Goal: Task Accomplishment & Management: Use online tool/utility

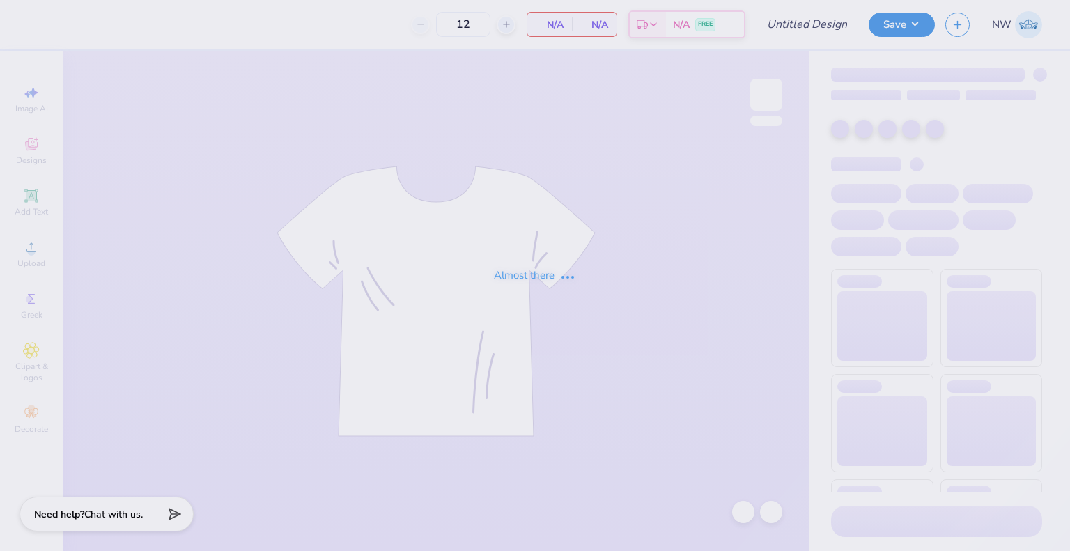
type input "DDD Monthly Merch"
type input "36"
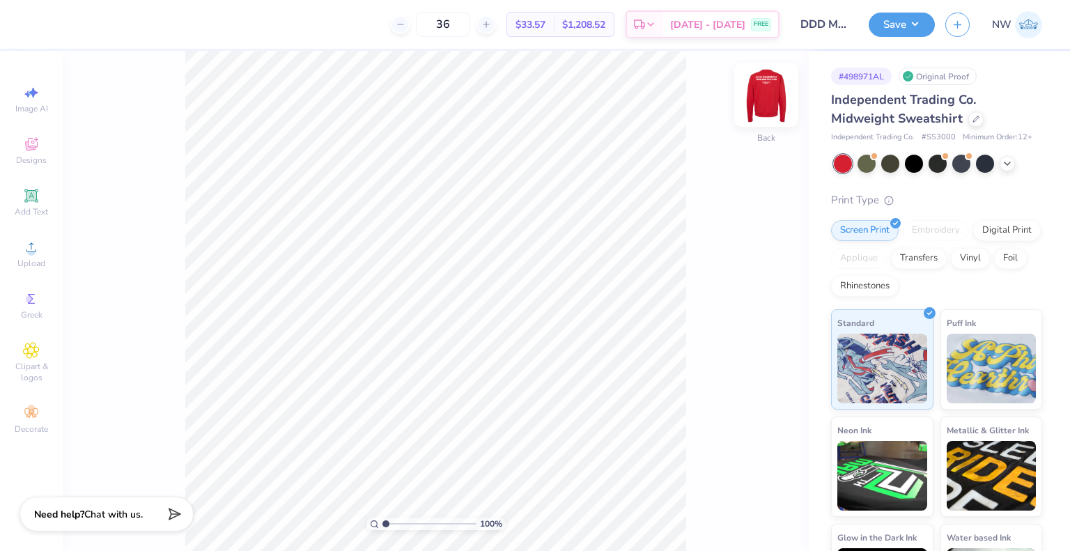
click at [764, 102] on img at bounding box center [767, 95] width 56 height 56
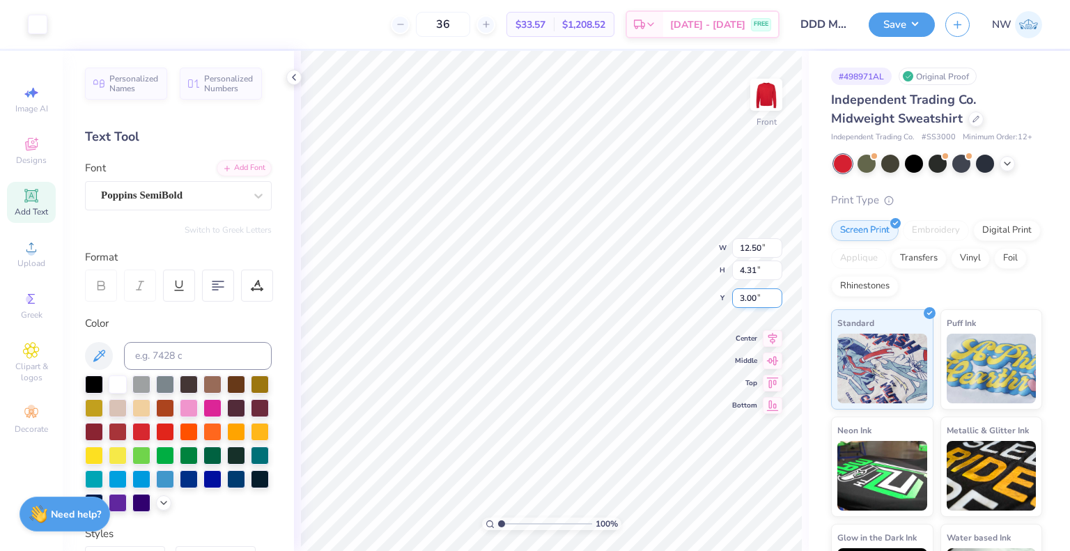
click at [746, 293] on input "3.00" at bounding box center [757, 298] width 50 height 20
type input "4.00"
type input "3.00"
type input "12.63"
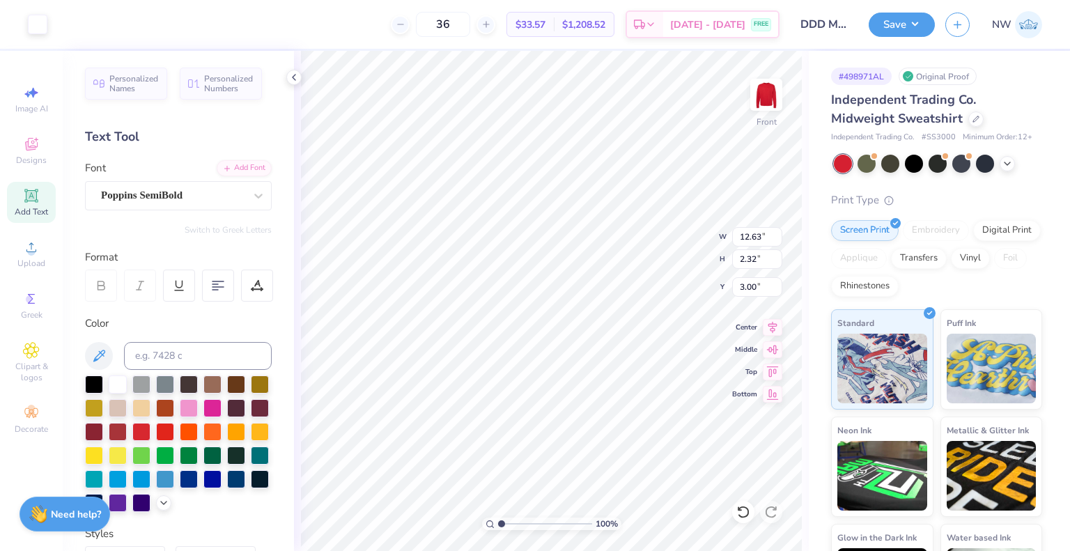
type input "2.32"
type input "12.50"
type input "2.30"
click at [740, 515] on icon at bounding box center [744, 512] width 14 height 14
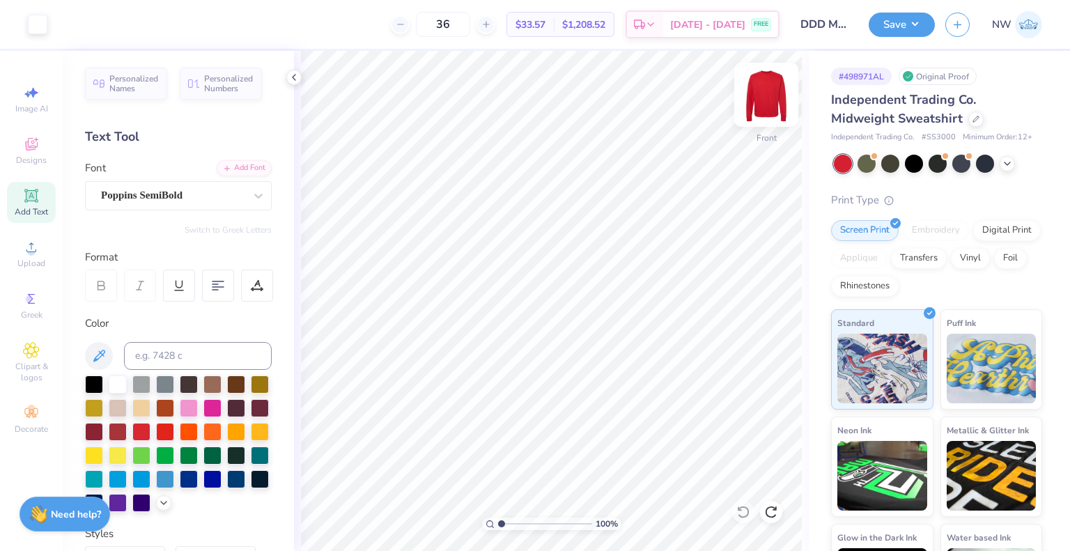
click at [761, 93] on img at bounding box center [767, 95] width 56 height 56
click at [764, 90] on img at bounding box center [767, 95] width 56 height 56
click at [772, 96] on img at bounding box center [767, 95] width 56 height 56
type input "3.00"
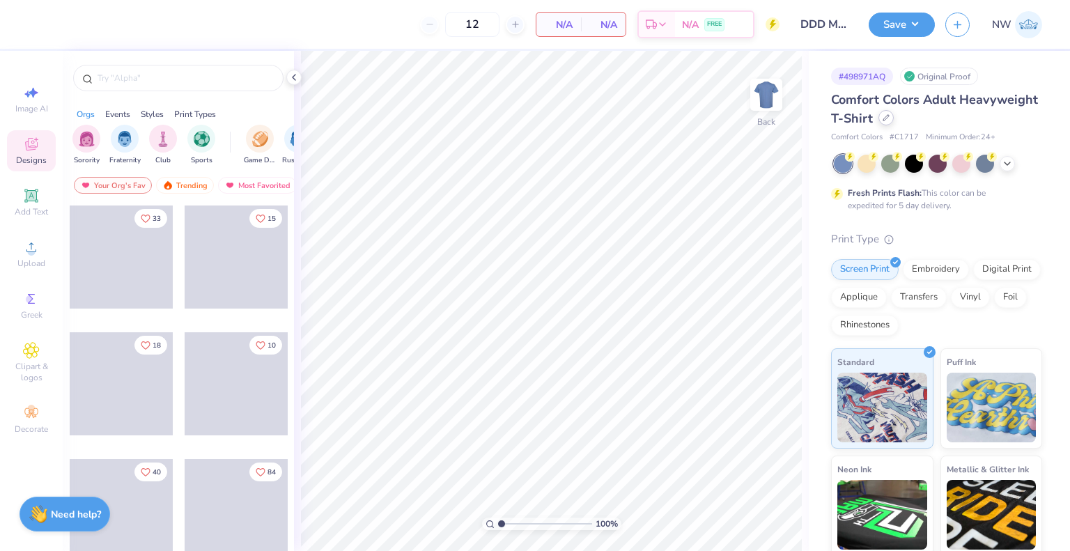
click at [894, 122] on div at bounding box center [886, 117] width 15 height 15
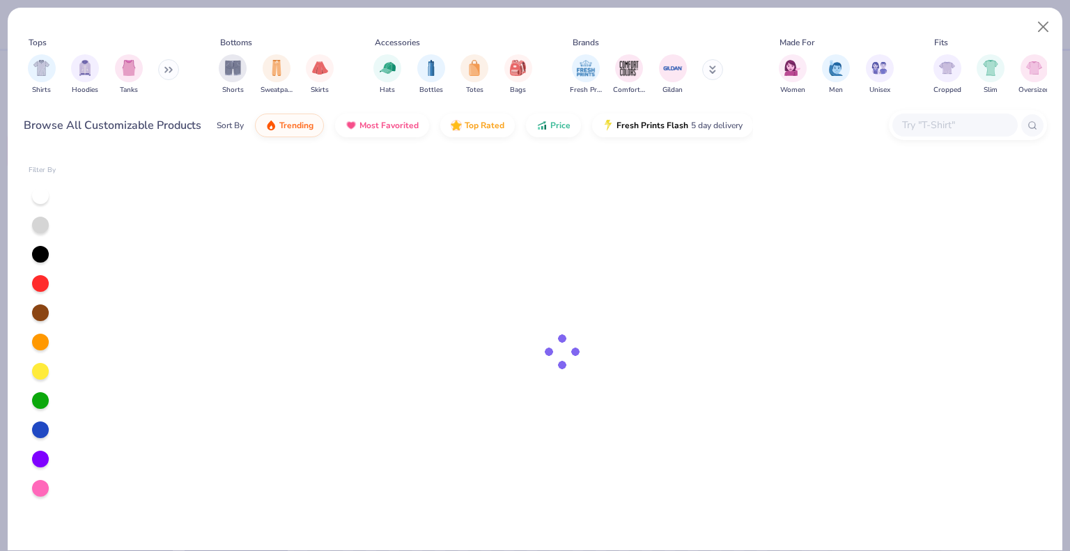
click at [917, 130] on input "text" at bounding box center [954, 125] width 107 height 16
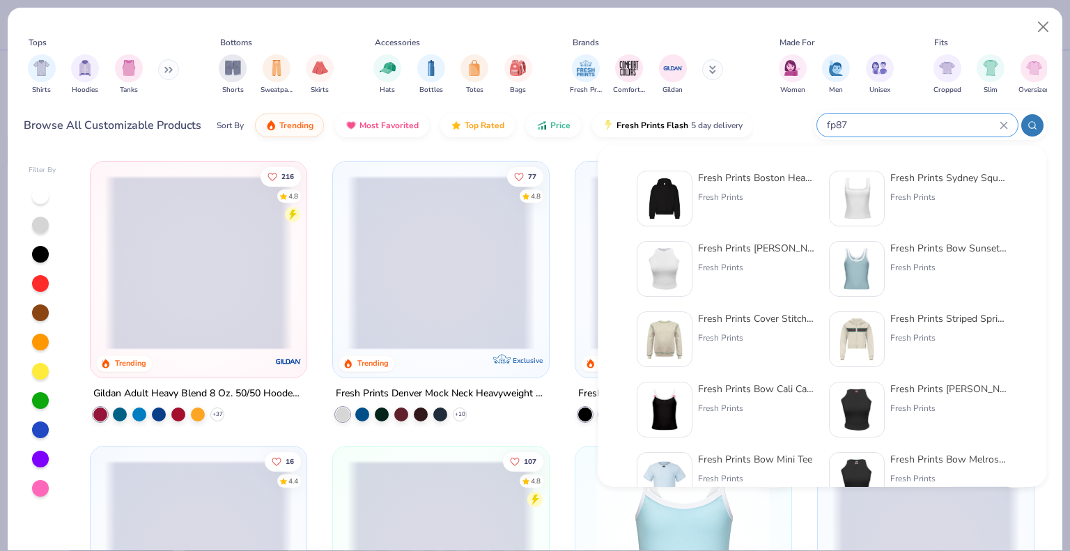
type input "fp87"
click at [732, 190] on div "Fresh Prints Boston Heavyweight Hoodie Fresh Prints" at bounding box center [756, 199] width 117 height 56
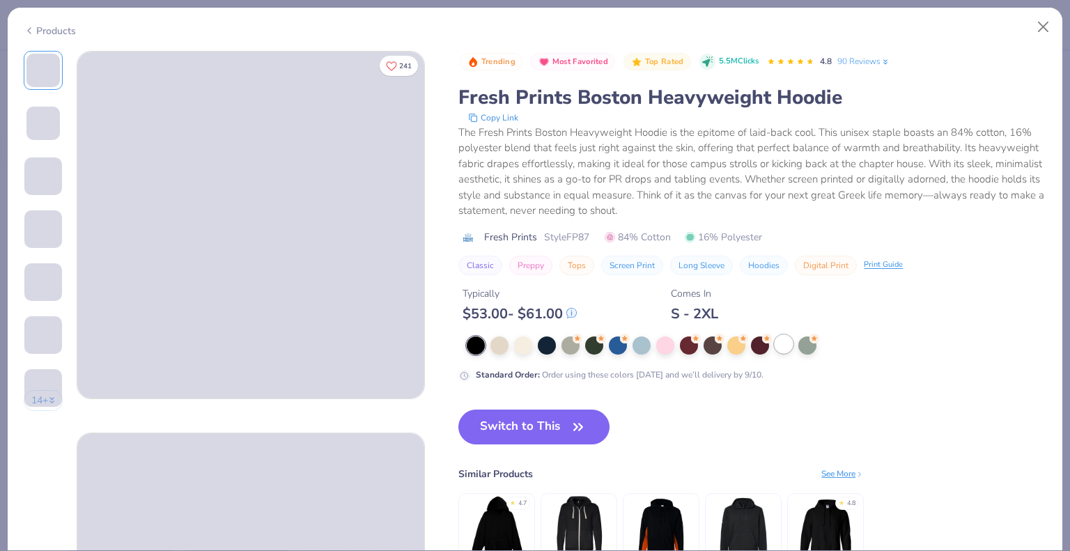
click at [789, 348] on div at bounding box center [784, 344] width 18 height 18
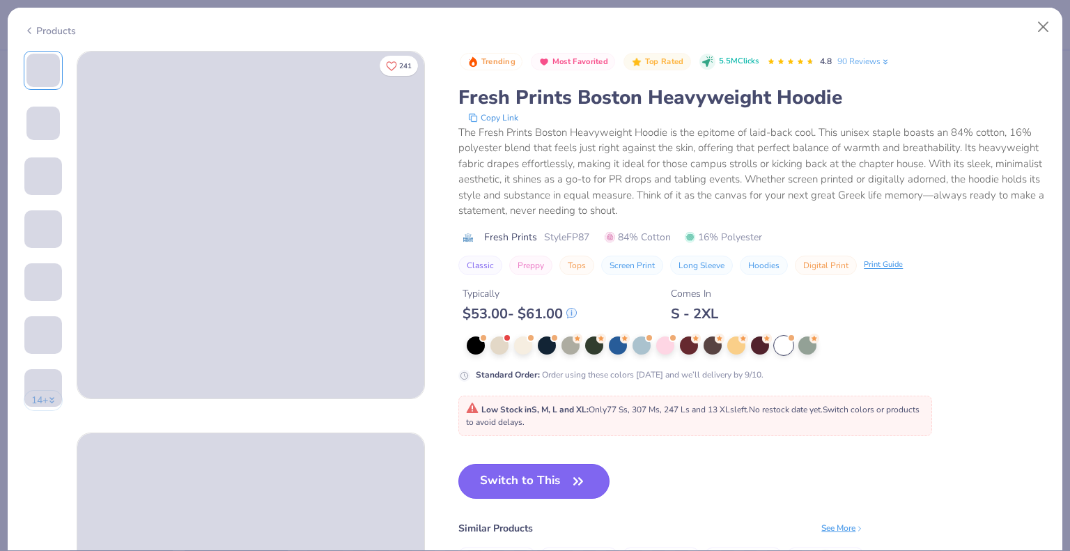
click at [514, 484] on button "Switch to This" at bounding box center [534, 481] width 151 height 35
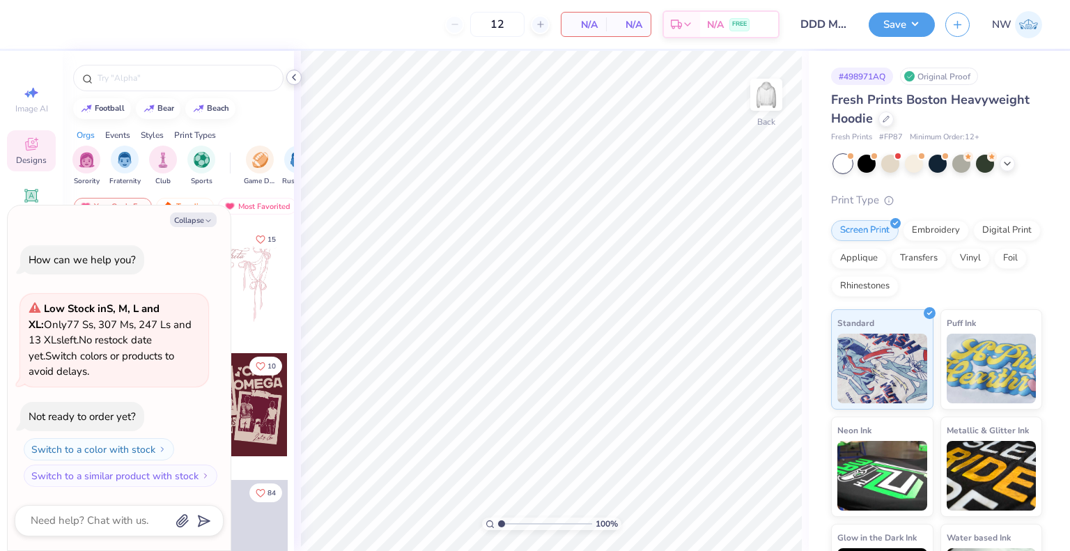
click at [295, 75] on icon at bounding box center [293, 77] width 11 height 11
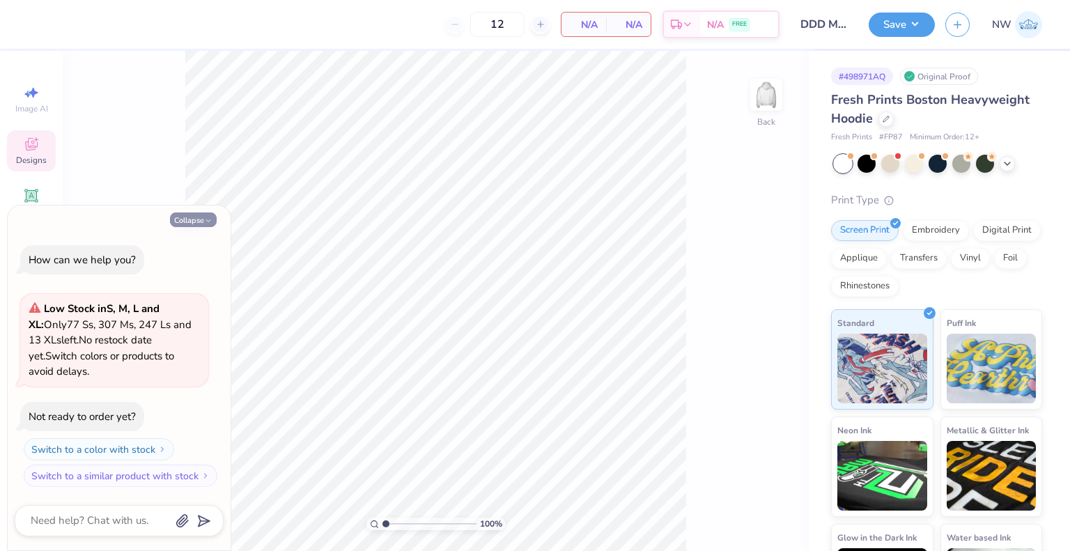
click at [192, 220] on button "Collapse" at bounding box center [193, 220] width 47 height 15
type textarea "x"
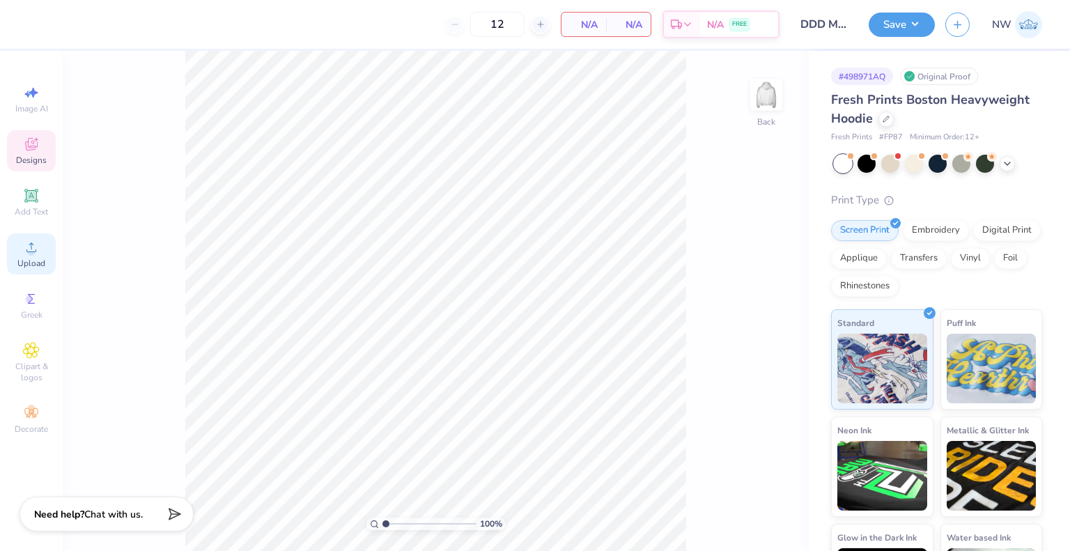
click at [21, 261] on span "Upload" at bounding box center [31, 263] width 28 height 11
click at [769, 90] on img at bounding box center [767, 95] width 56 height 56
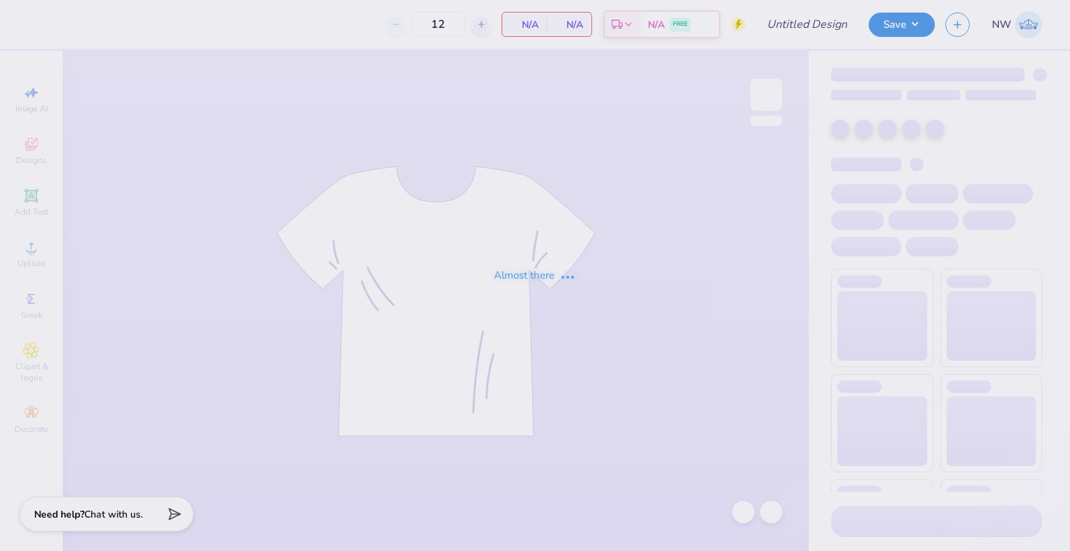
type input "DDD Monthly Merch"
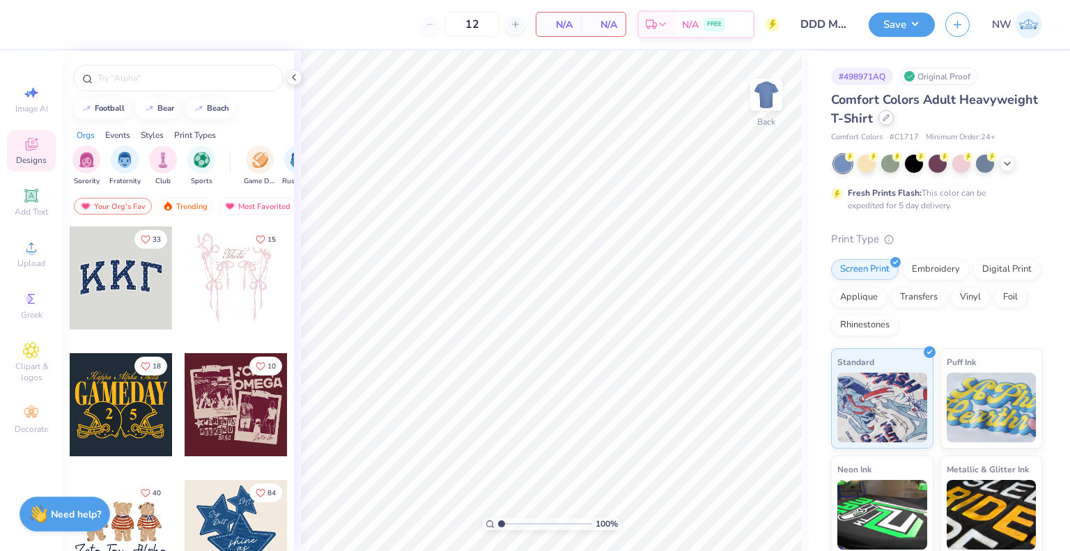
click at [890, 121] on icon at bounding box center [886, 117] width 7 height 7
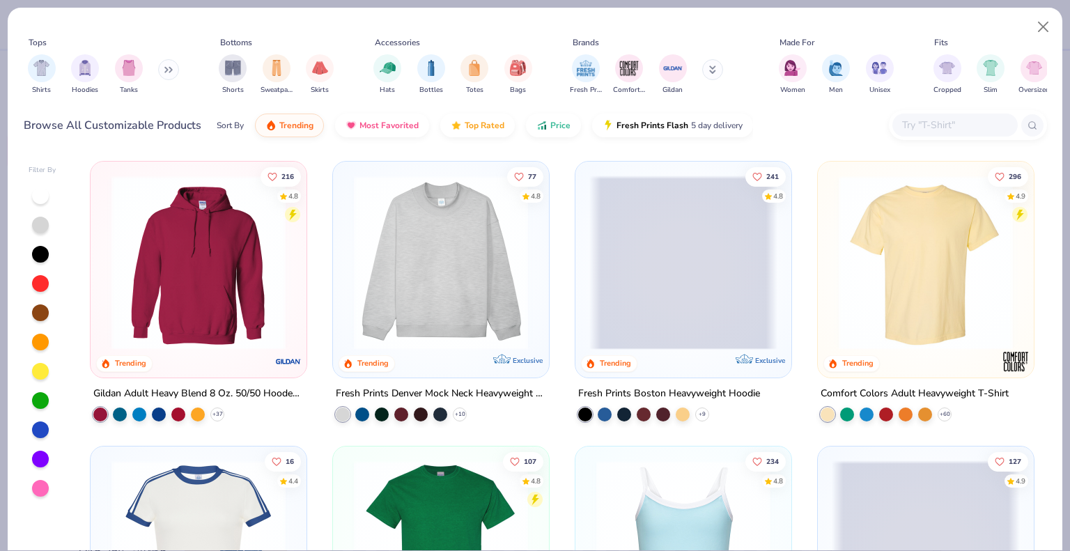
click at [914, 114] on div at bounding box center [955, 125] width 125 height 23
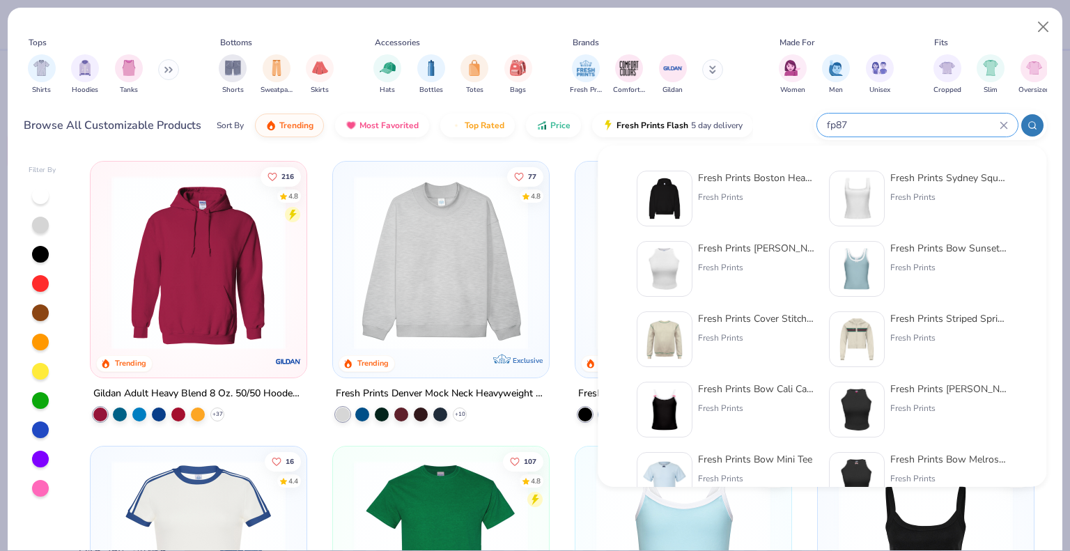
type input "fp87"
click at [727, 183] on div "Fresh Prints Boston Heavyweight Hoodie" at bounding box center [756, 178] width 117 height 15
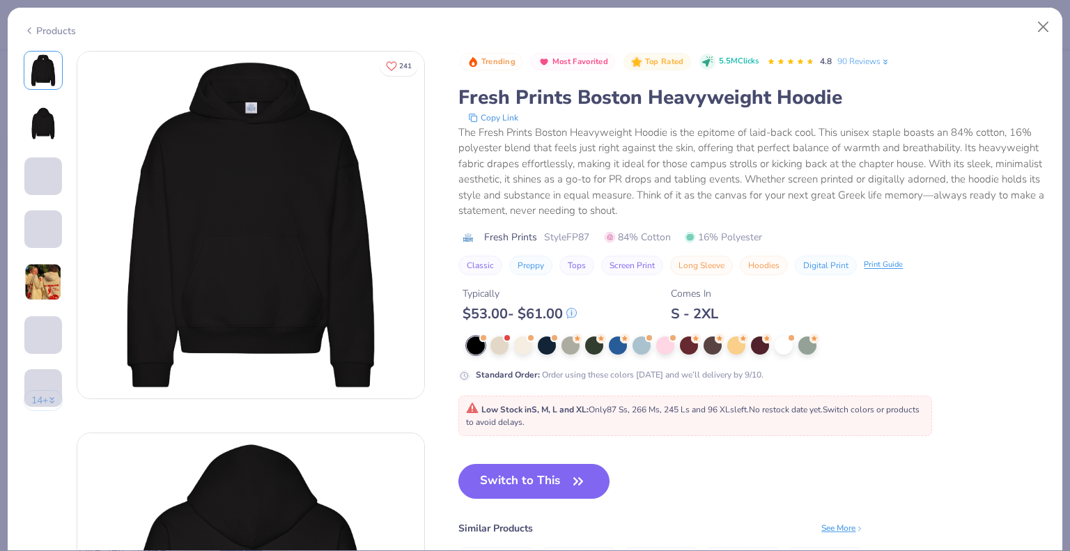
click at [501, 478] on button "Switch to This" at bounding box center [534, 481] width 151 height 35
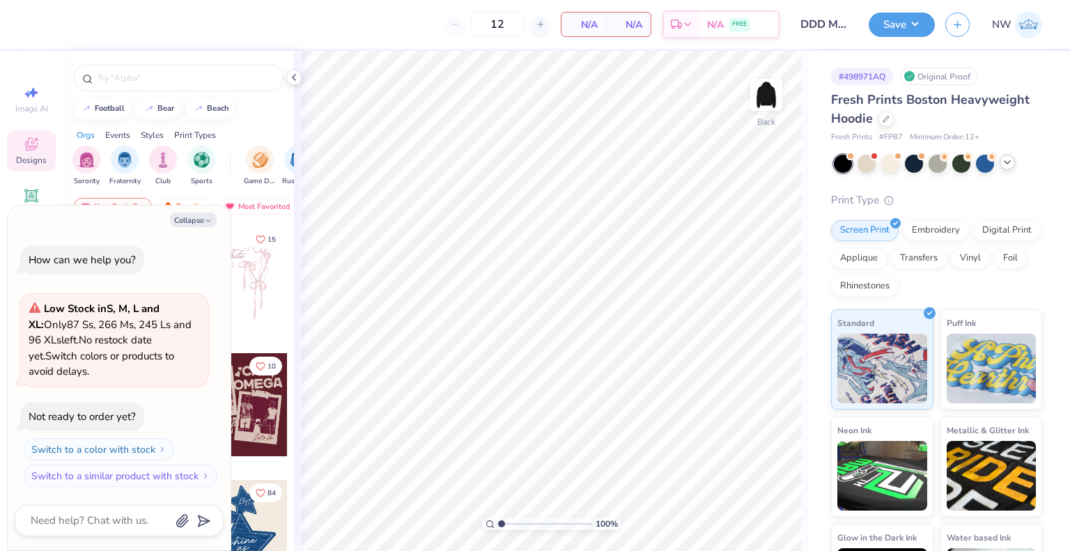
click at [1003, 162] on icon at bounding box center [1007, 162] width 11 height 11
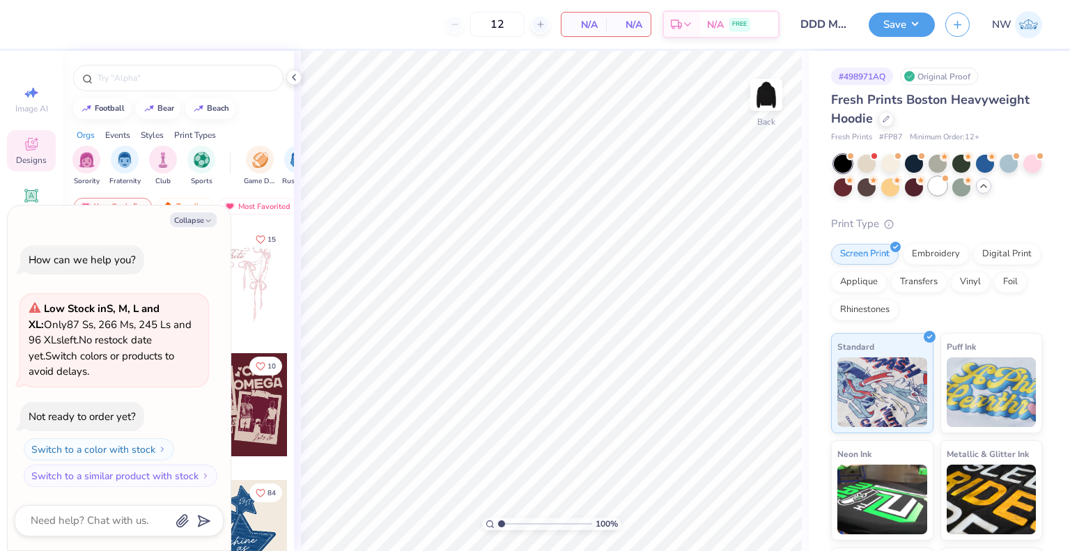
click at [947, 187] on div at bounding box center [938, 186] width 18 height 18
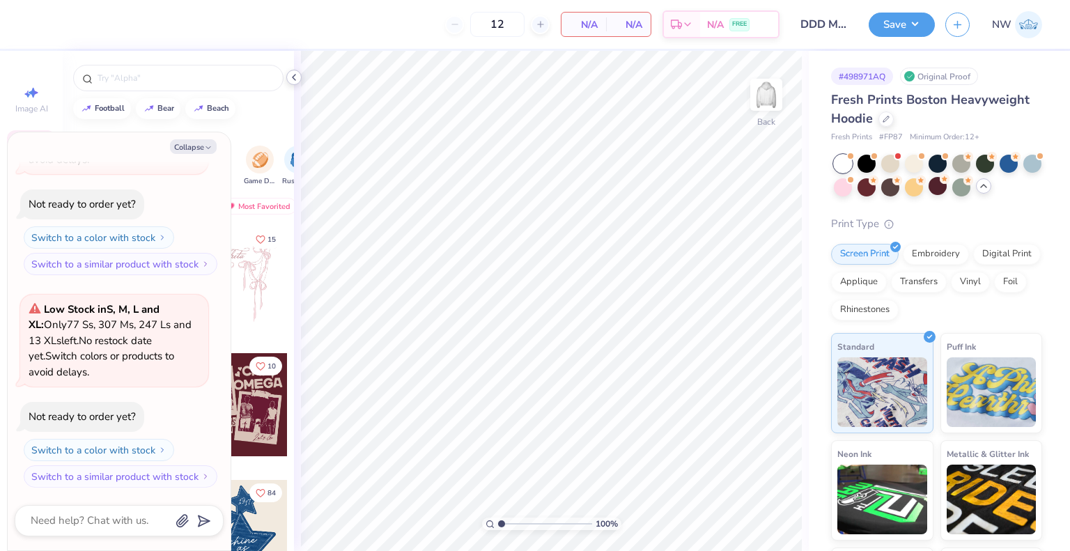
click at [290, 77] on icon at bounding box center [293, 77] width 11 height 11
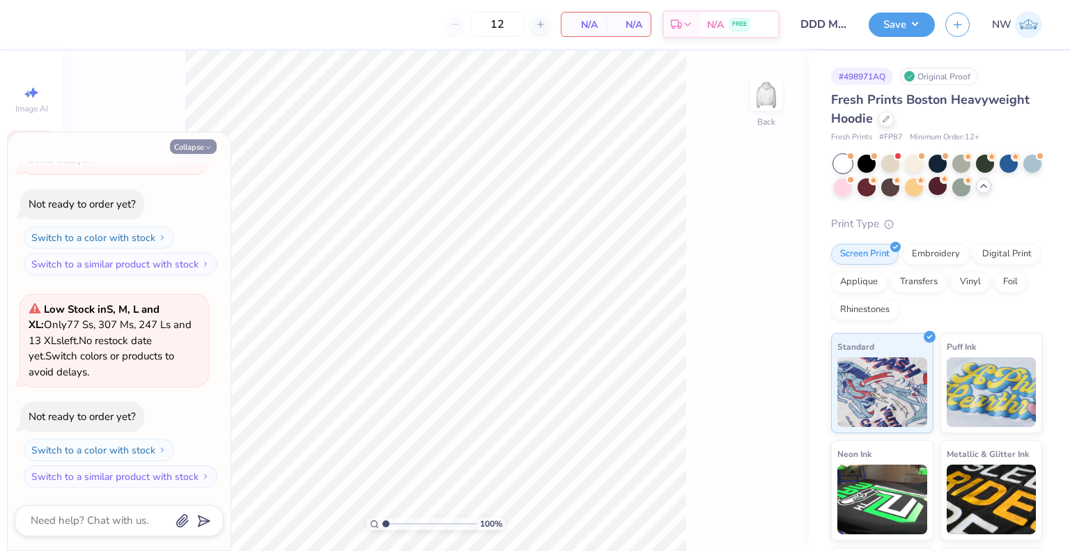
click at [184, 144] on button "Collapse" at bounding box center [193, 146] width 47 height 15
type textarea "x"
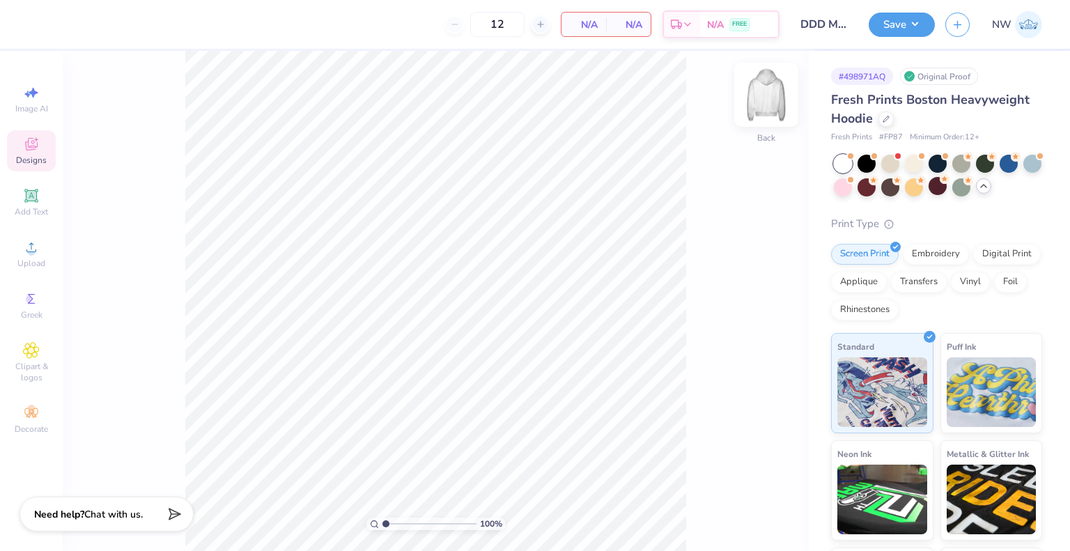
click at [775, 87] on img at bounding box center [767, 95] width 56 height 56
click at [33, 254] on circle at bounding box center [31, 252] width 8 height 8
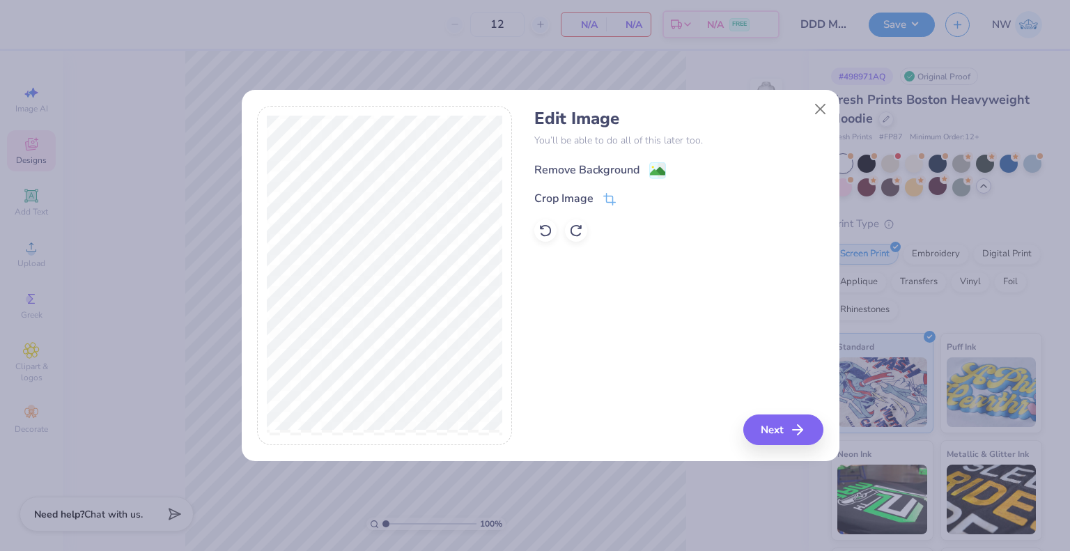
click at [653, 167] on image at bounding box center [657, 171] width 15 height 15
click at [780, 425] on button "Next" at bounding box center [786, 430] width 80 height 31
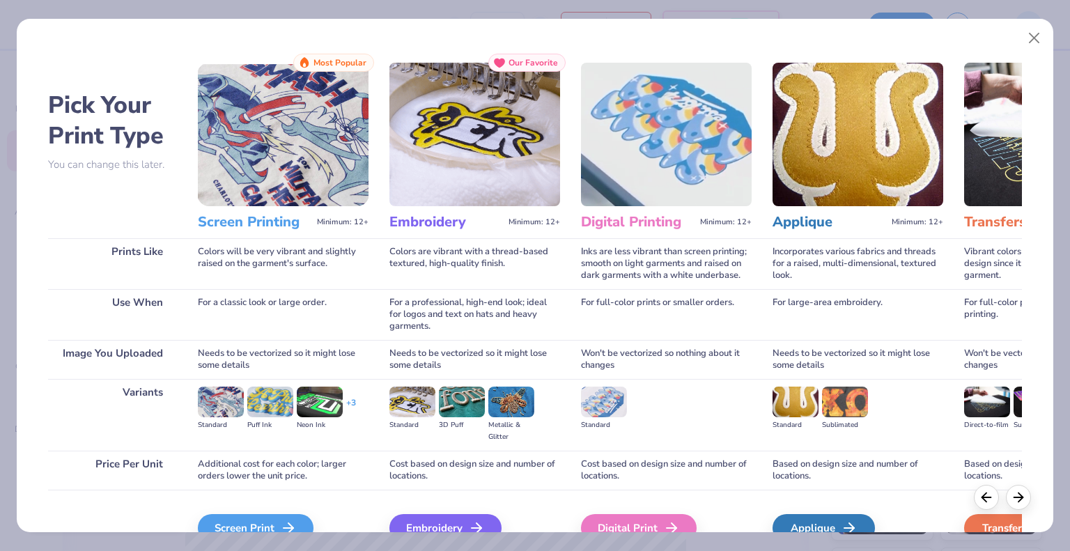
scroll to position [73, 0]
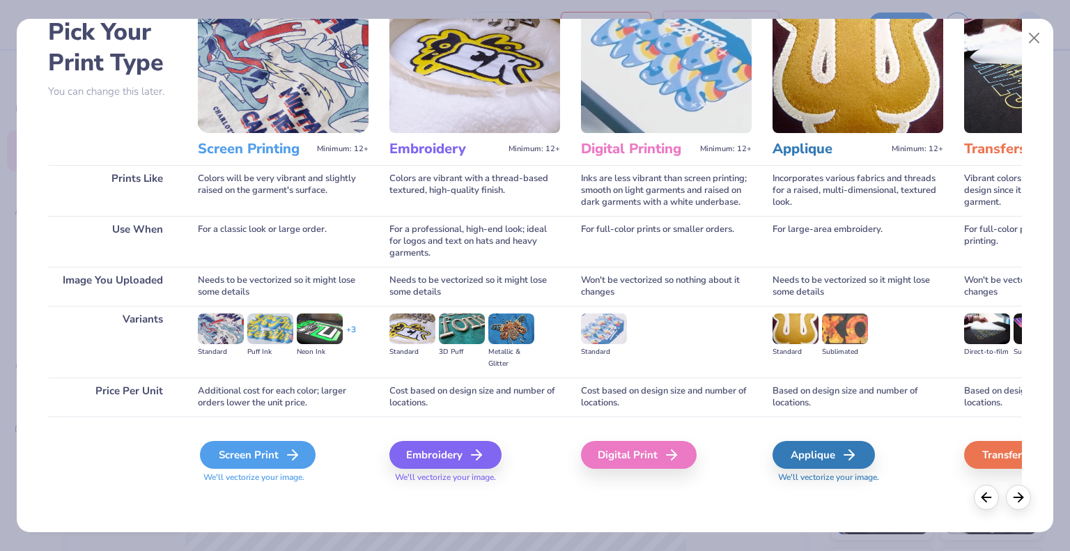
click at [270, 452] on div "Screen Print" at bounding box center [258, 455] width 116 height 28
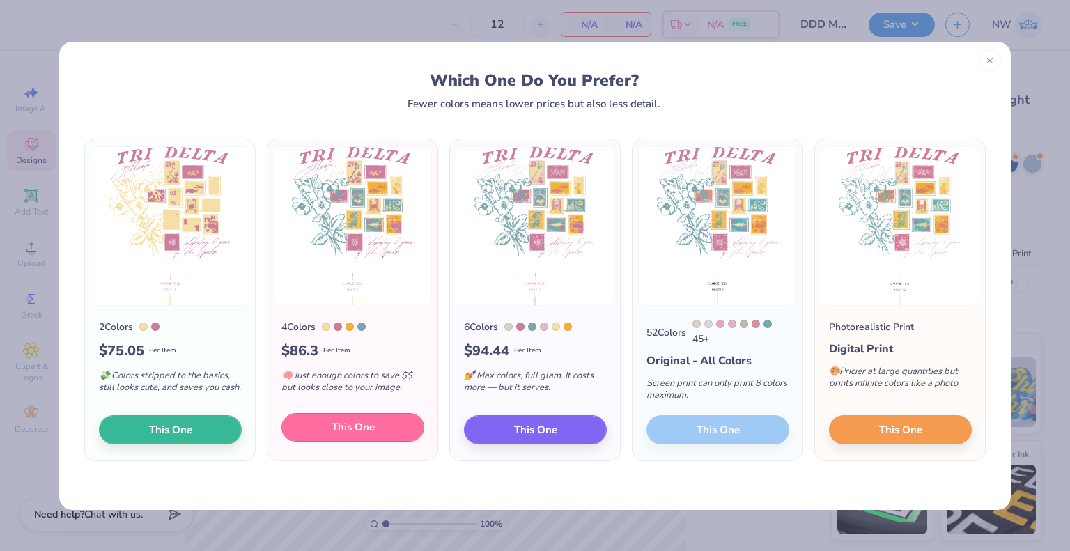
click at [363, 429] on span "This One" at bounding box center [353, 427] width 43 height 16
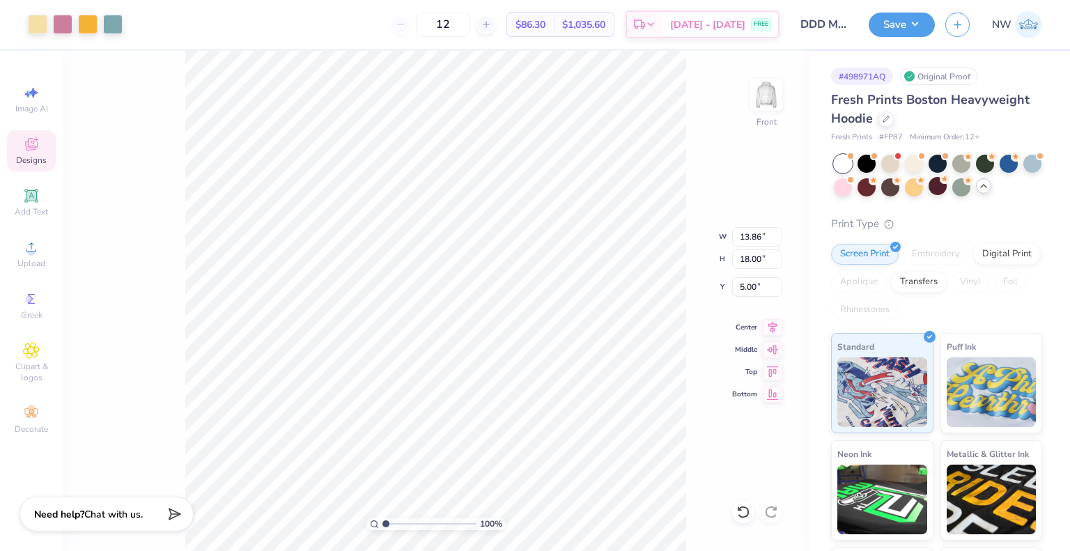
type input "5.75"
click at [399, 420] on li "Ungroup" at bounding box center [442, 427] width 109 height 27
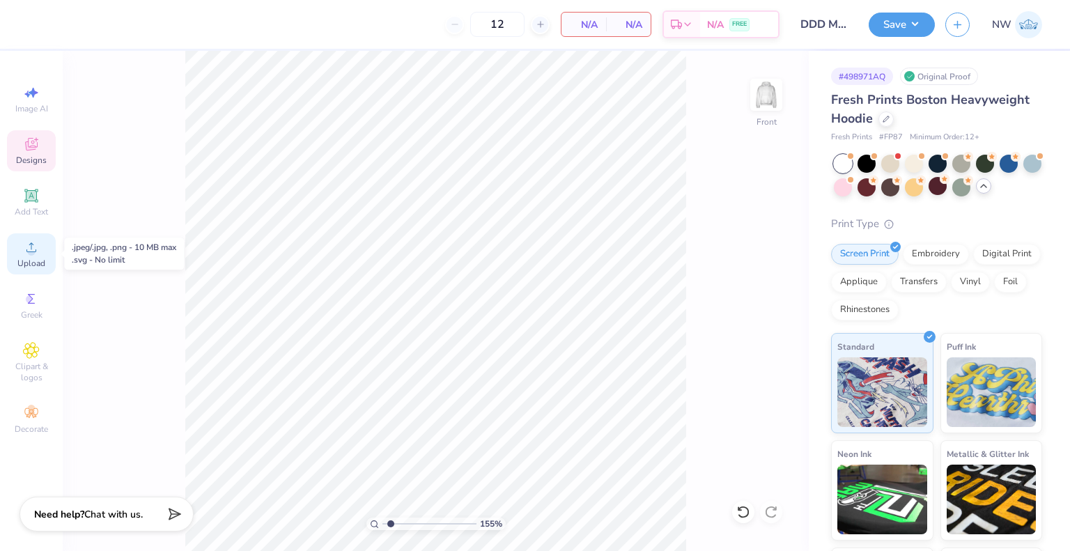
click at [30, 265] on span "Upload" at bounding box center [31, 263] width 28 height 11
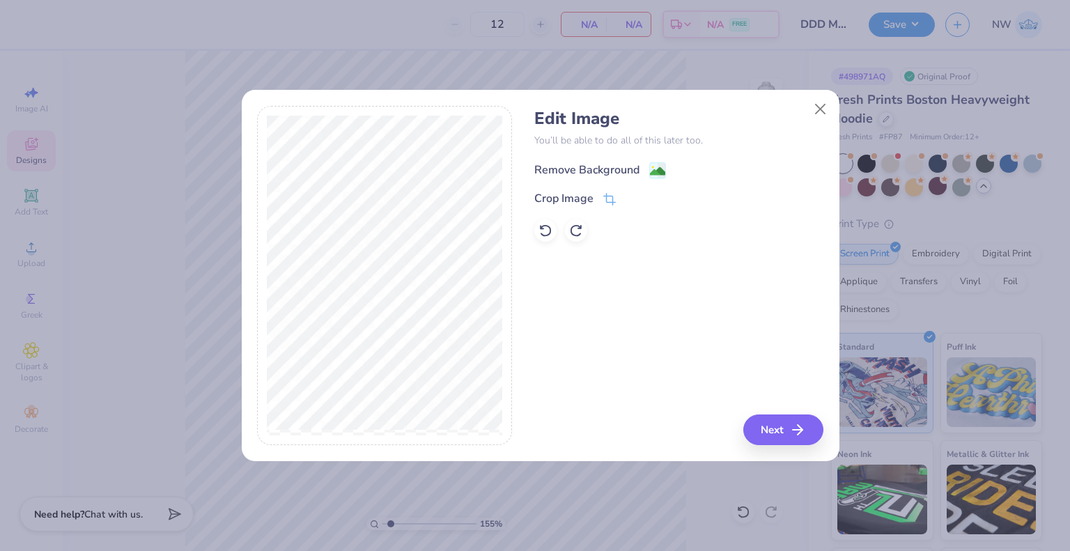
click at [656, 174] on image at bounding box center [657, 171] width 15 height 15
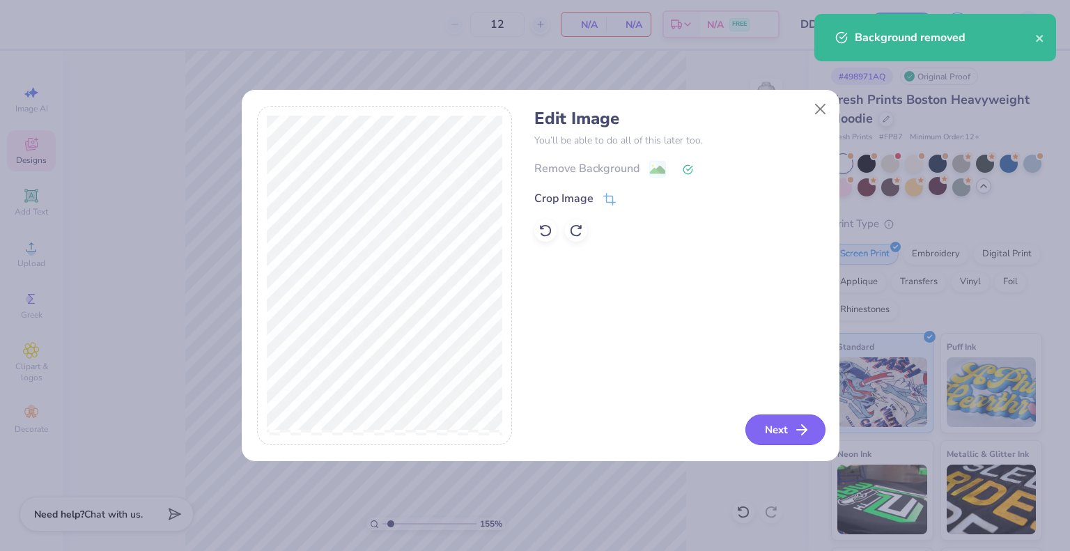
click at [774, 429] on button "Next" at bounding box center [786, 430] width 80 height 31
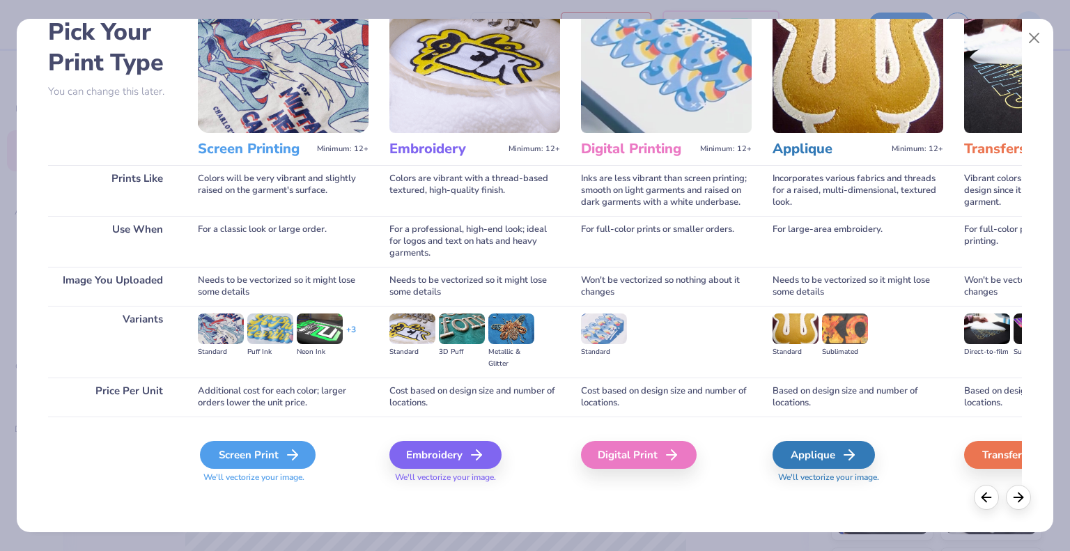
click at [232, 460] on div "Screen Print" at bounding box center [258, 455] width 116 height 28
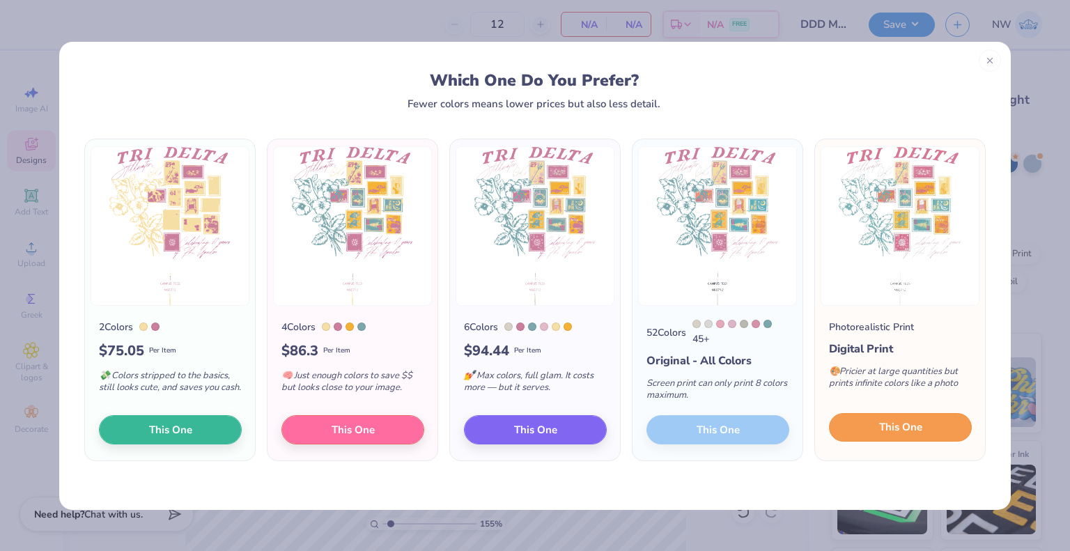
click at [871, 431] on button "This One" at bounding box center [900, 427] width 143 height 29
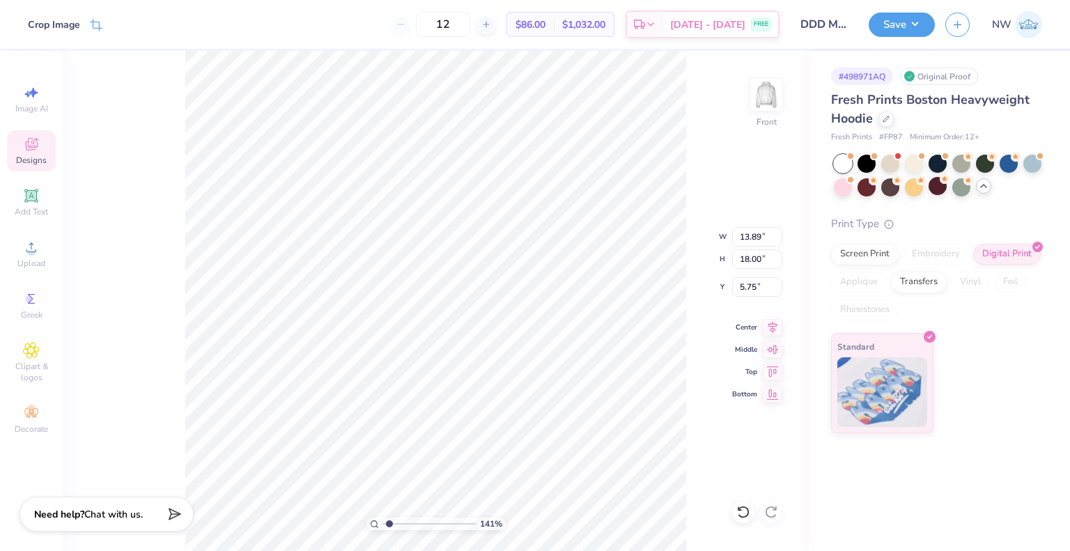
type input "1"
click at [523, 423] on ul "Cut Copy Paste Remove Background Duplicate Select All Delete Group Ungroup Brin…" at bounding box center [545, 373] width 109 height 354
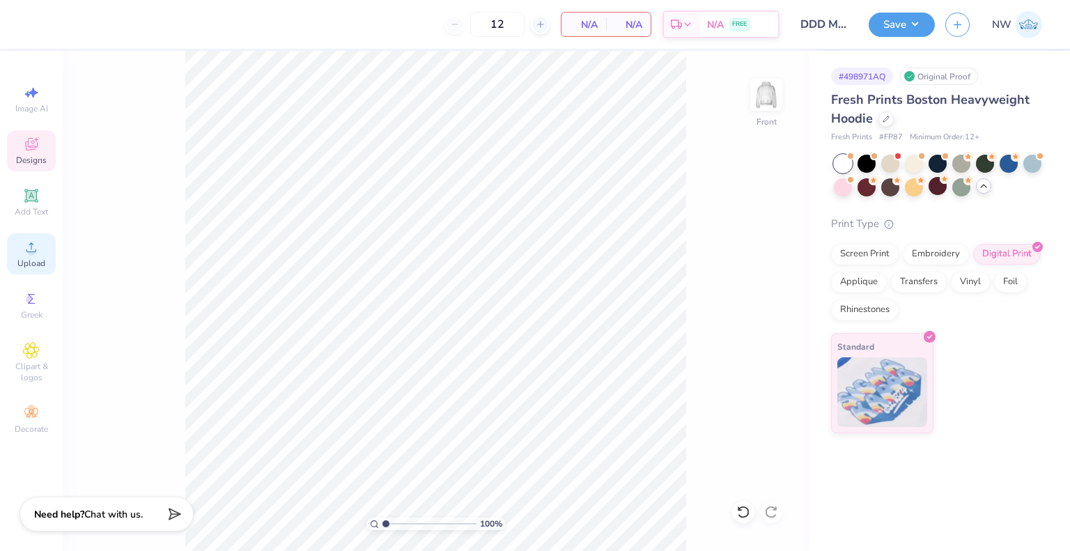
click at [23, 239] on icon at bounding box center [31, 247] width 17 height 17
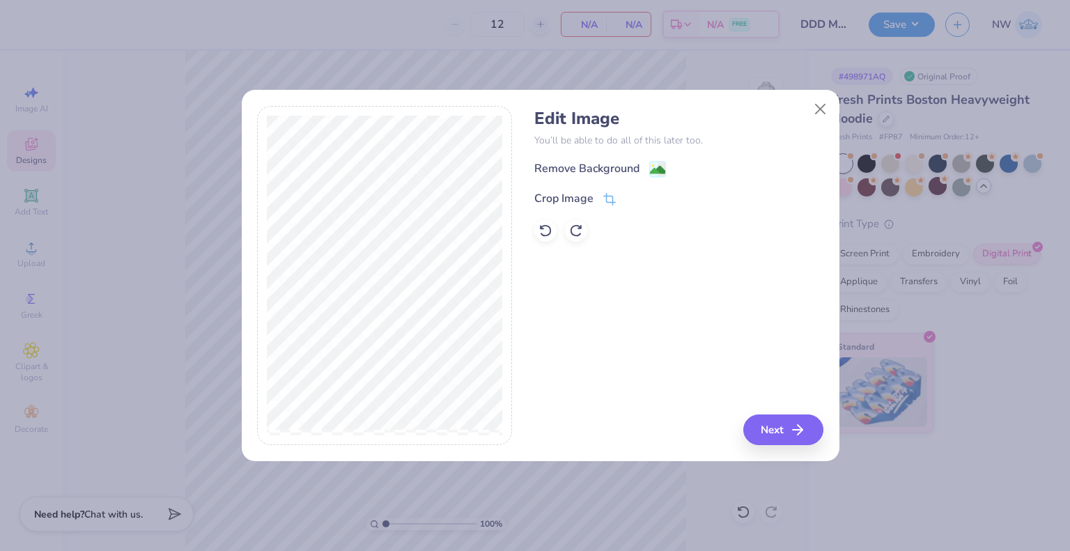
click at [658, 160] on div "Remove Background" at bounding box center [678, 168] width 289 height 17
click at [661, 166] on image at bounding box center [657, 171] width 15 height 15
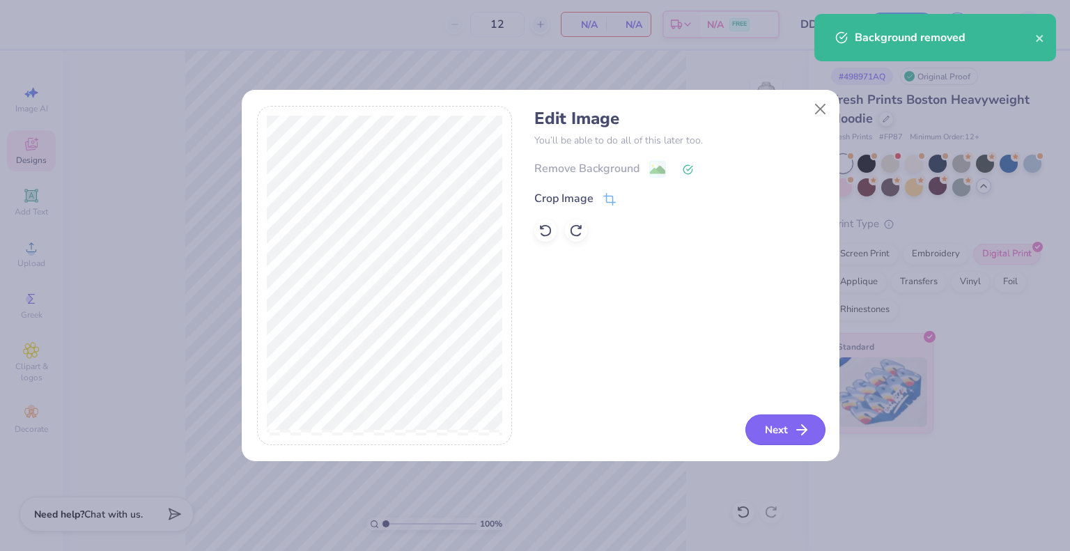
click at [777, 419] on button "Next" at bounding box center [786, 430] width 80 height 31
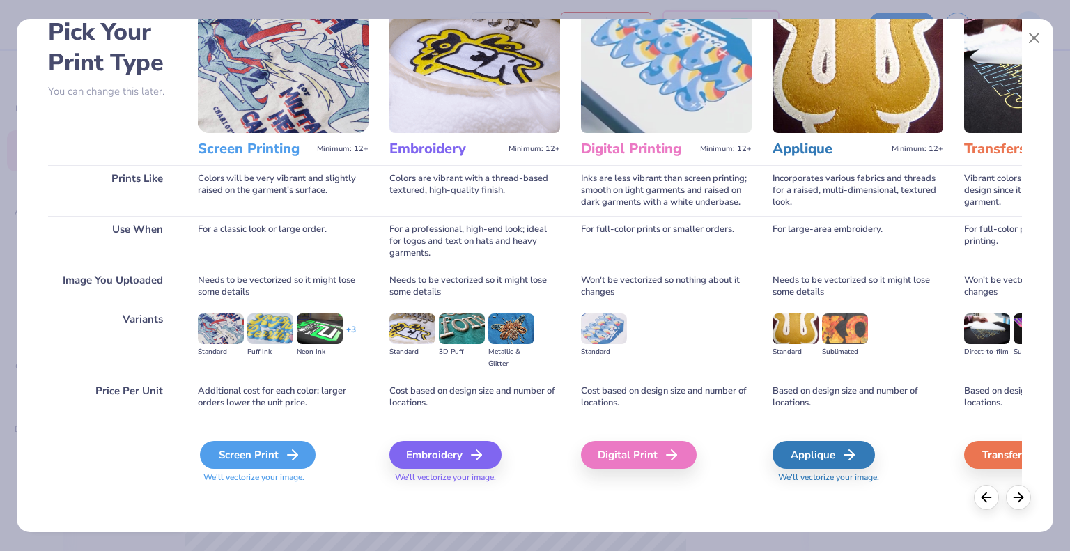
click at [252, 447] on div "Screen Print" at bounding box center [258, 455] width 116 height 28
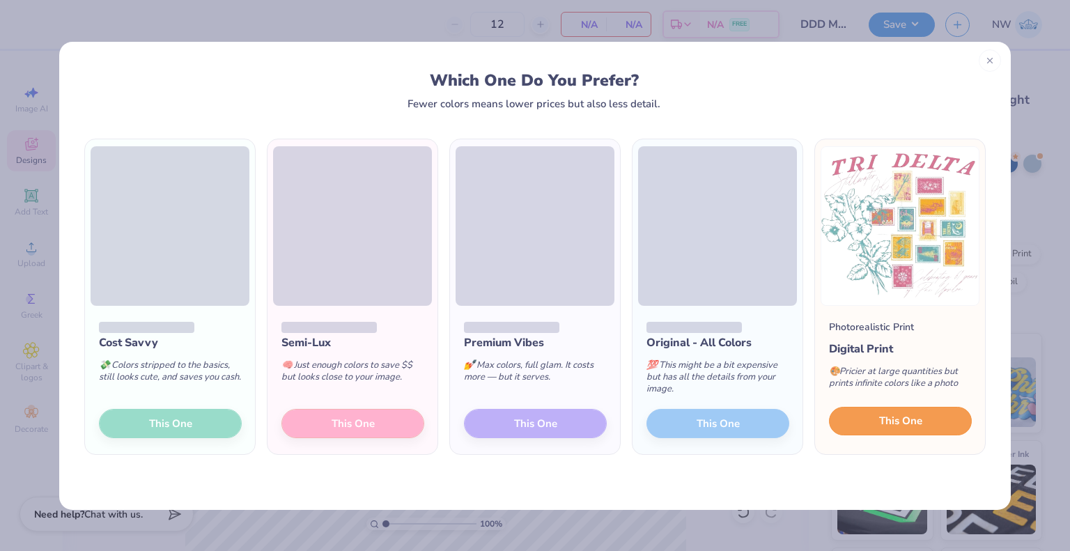
click at [878, 409] on button "This One" at bounding box center [900, 421] width 143 height 29
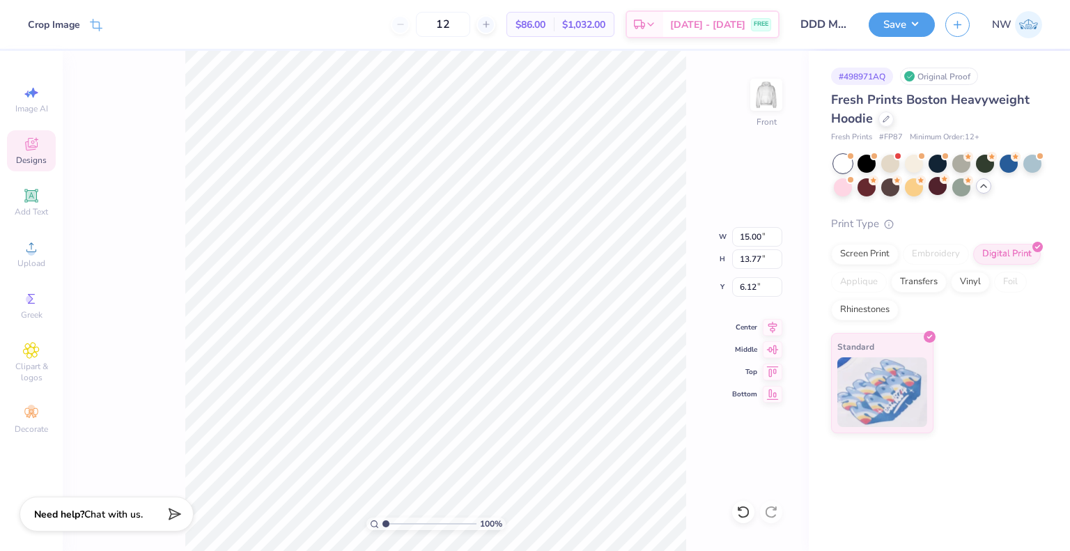
type input "5.00"
type input "1"
drag, startPoint x: 385, startPoint y: 523, endPoint x: 356, endPoint y: 516, distance: 29.4
click at [383, 518] on input "range" at bounding box center [430, 524] width 94 height 13
click at [182, 345] on div "100 % Front W 15.00 15.00 " H 13.77 13.77 " Y 5.00 5.00 " Center Middle Top Bot…" at bounding box center [436, 301] width 746 height 500
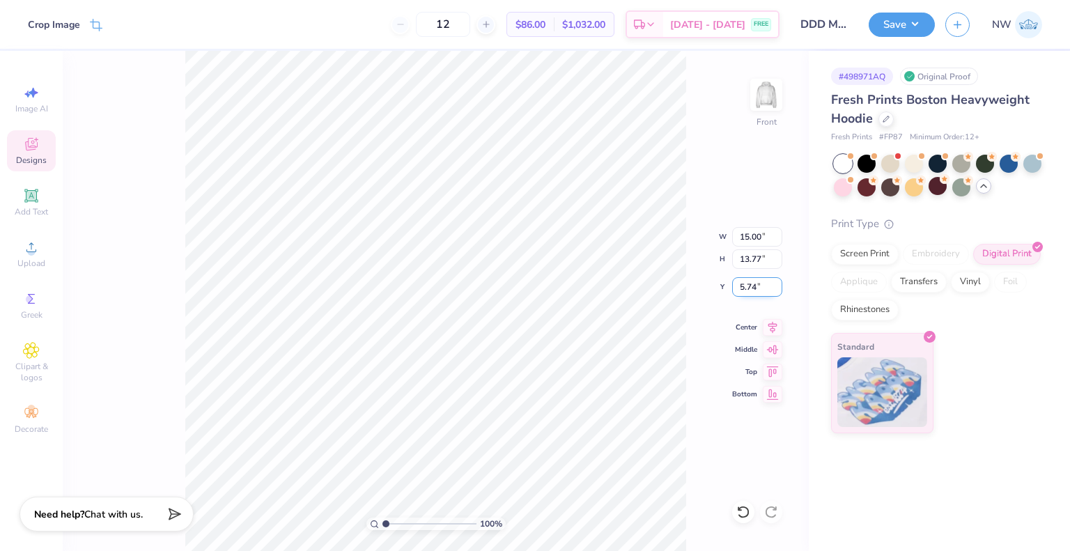
click at [753, 289] on input "5.74" at bounding box center [757, 287] width 50 height 20
type input "5.75"
